Goal: Entertainment & Leisure: Consume media (video, audio)

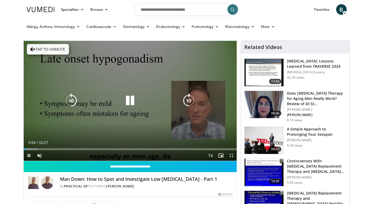
click at [35, 49] on button "Tap to unmute" at bounding box center [48, 49] width 42 height 11
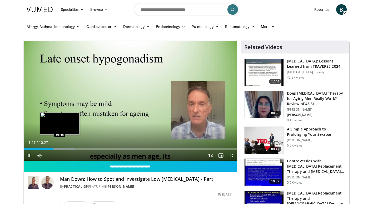
click at [60, 148] on video-js "**********" at bounding box center [130, 101] width 213 height 120
click at [58, 148] on div "Loaded : 25.44% 01:31 01:42" at bounding box center [130, 149] width 213 height 2
click at [63, 148] on div "Progress Bar" at bounding box center [65, 149] width 32 height 2
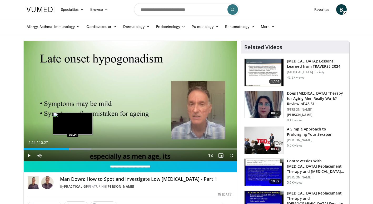
click at [72, 148] on div "Progress Bar" at bounding box center [77, 149] width 28 height 2
click at [80, 148] on div "Loaded : 33.40% 02:45 02:45" at bounding box center [130, 149] width 213 height 2
click at [79, 149] on div "Loaded : 38.17% 02:44 02:43" at bounding box center [130, 149] width 213 height 2
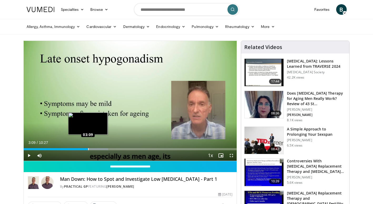
click at [88, 148] on div "Loaded : 39.76% 03:00 03:09" at bounding box center [130, 149] width 213 height 2
click at [92, 148] on div "Loaded : 41.35% 03:21 03:21" at bounding box center [130, 149] width 213 height 2
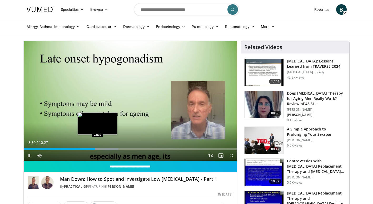
click at [98, 148] on div "Loaded : 44.53% 03:30 03:37" at bounding box center [130, 149] width 213 height 2
click at [99, 148] on div "Loaded : 47.71% 03:57 03:42" at bounding box center [130, 149] width 213 height 2
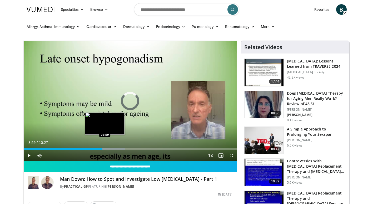
click at [105, 148] on div "Progress Bar" at bounding box center [108, 149] width 33 height 2
click at [110, 149] on div "Progress Bar" at bounding box center [112, 149] width 33 height 2
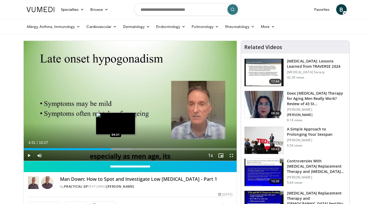
click at [116, 148] on div "Progress Bar" at bounding box center [116, 149] width 32 height 2
click at [121, 149] on div "Progress Bar" at bounding box center [125, 149] width 33 height 2
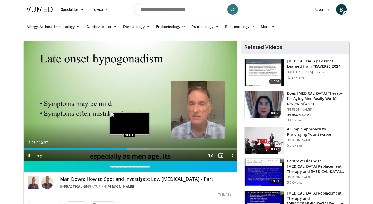
click at [129, 148] on div "Progress Bar" at bounding box center [132, 149] width 33 height 2
click at [137, 148] on div "Progress Bar" at bounding box center [139, 149] width 33 height 2
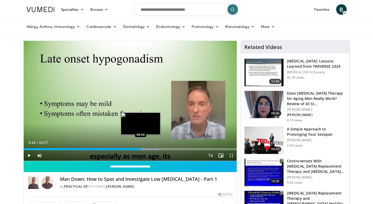
click at [141, 148] on div "Loaded : 63.62% 05:44 05:44" at bounding box center [130, 149] width 213 height 2
click at [145, 148] on div "Progress Bar" at bounding box center [147, 149] width 32 height 2
click at [150, 148] on div "Progress Bar" at bounding box center [152, 149] width 33 height 2
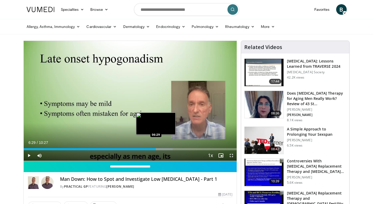
click at [156, 147] on div "Loaded : 69.98% 06:16 06:29" at bounding box center [130, 147] width 213 height 5
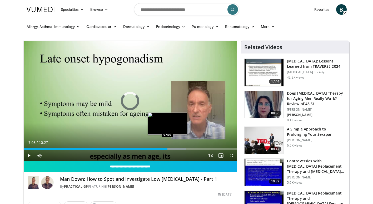
click at [167, 148] on div "Loaded : 76.35% 07:03 07:03" at bounding box center [130, 149] width 213 height 2
click at [172, 148] on div "Loaded : 77.94% 07:18 07:18" at bounding box center [130, 149] width 213 height 2
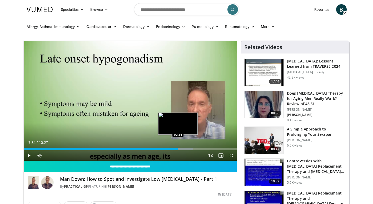
click at [178, 148] on div "Loaded : 79.66% 07:34 07:34" at bounding box center [130, 149] width 213 height 2
click at [181, 149] on div "Loaded : 82.71% 07:44 07:44" at bounding box center [130, 149] width 213 height 2
click at [186, 148] on div "Progress Bar" at bounding box center [188, 149] width 32 height 2
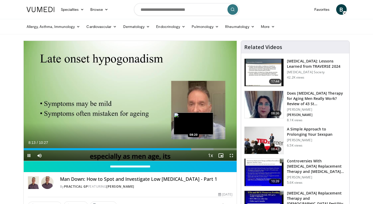
click at [193, 149] on div "Progress Bar" at bounding box center [196, 149] width 33 height 2
click at [199, 148] on div "Loaded : 90.66% 08:37 08:37" at bounding box center [130, 147] width 213 height 5
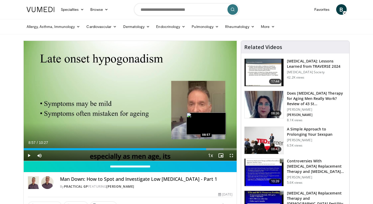
click at [206, 148] on div "Progress Bar" at bounding box center [207, 149] width 33 height 2
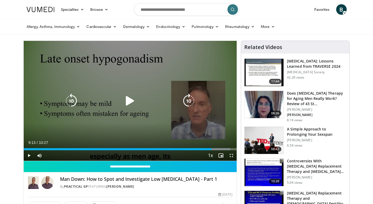
click at [212, 148] on div "Progress Bar" at bounding box center [213, 149] width 33 height 2
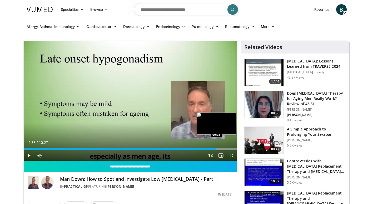
click at [220, 149] on div "Progress Bar" at bounding box center [220, 149] width 32 height 2
click at [225, 149] on div "Progress Bar" at bounding box center [220, 149] width 32 height 2
click at [221, 150] on div "Loaded : 100.00% 09:40 09:40" at bounding box center [130, 149] width 213 height 2
click at [228, 149] on div "Progress Bar" at bounding box center [220, 149] width 32 height 2
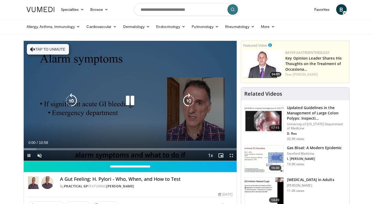
click at [54, 49] on button "Tap to unmute" at bounding box center [48, 49] width 42 height 11
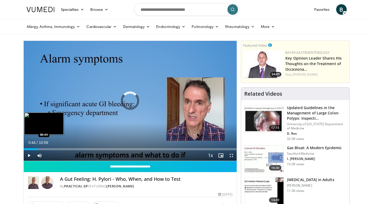
click at [38, 148] on div "Loaded : 0.00% 00:44 00:44" at bounding box center [130, 147] width 213 height 5
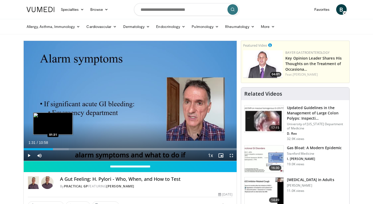
click at [53, 148] on div "Loaded : 21.21% 01:17 01:31" at bounding box center [130, 147] width 213 height 5
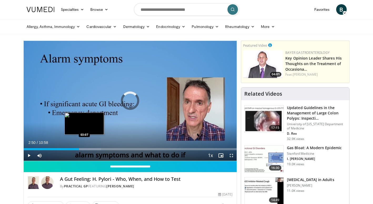
click at [84, 148] on div "Progress Bar" at bounding box center [85, 149] width 32 height 2
click at [80, 148] on div "Loaded : 39.39% 02:54 02:54" at bounding box center [130, 149] width 213 height 2
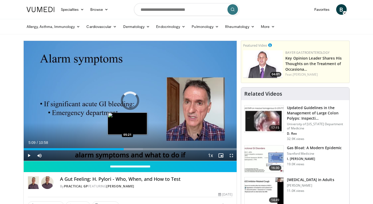
click at [127, 148] on div "Progress Bar" at bounding box center [128, 149] width 32 height 2
click at [126, 149] on div "05:18" at bounding box center [77, 149] width 106 height 2
click at [124, 148] on div "05:21" at bounding box center [74, 149] width 101 height 2
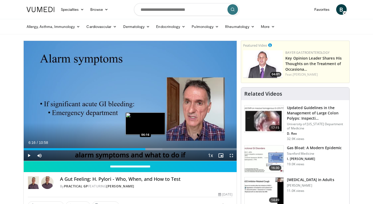
click at [145, 148] on div "Loaded : 65.16% 06:16 06:16" at bounding box center [130, 147] width 213 height 5
click at [152, 148] on div "Progress Bar" at bounding box center [150, 149] width 29 height 2
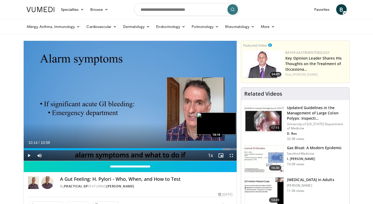
click at [222, 148] on div "Progress Bar" at bounding box center [214, 149] width 31 height 2
click at [228, 148] on div "Progress Bar" at bounding box center [225, 149] width 24 height 2
click at [232, 149] on div "Progress Bar" at bounding box center [225, 149] width 24 height 2
